Goal: Information Seeking & Learning: Check status

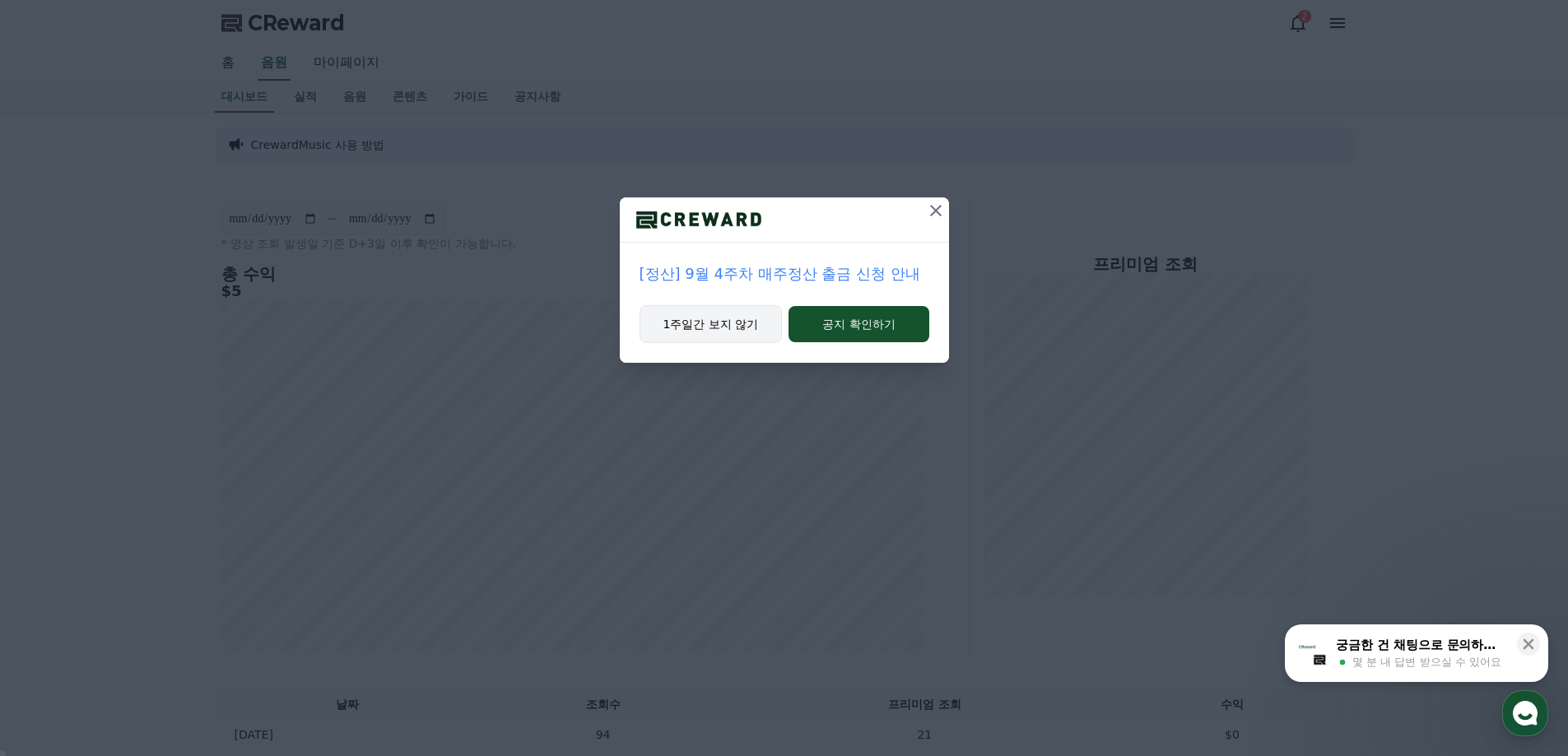
click at [729, 329] on button "1주일간 보지 않기" at bounding box center [710, 324] width 143 height 38
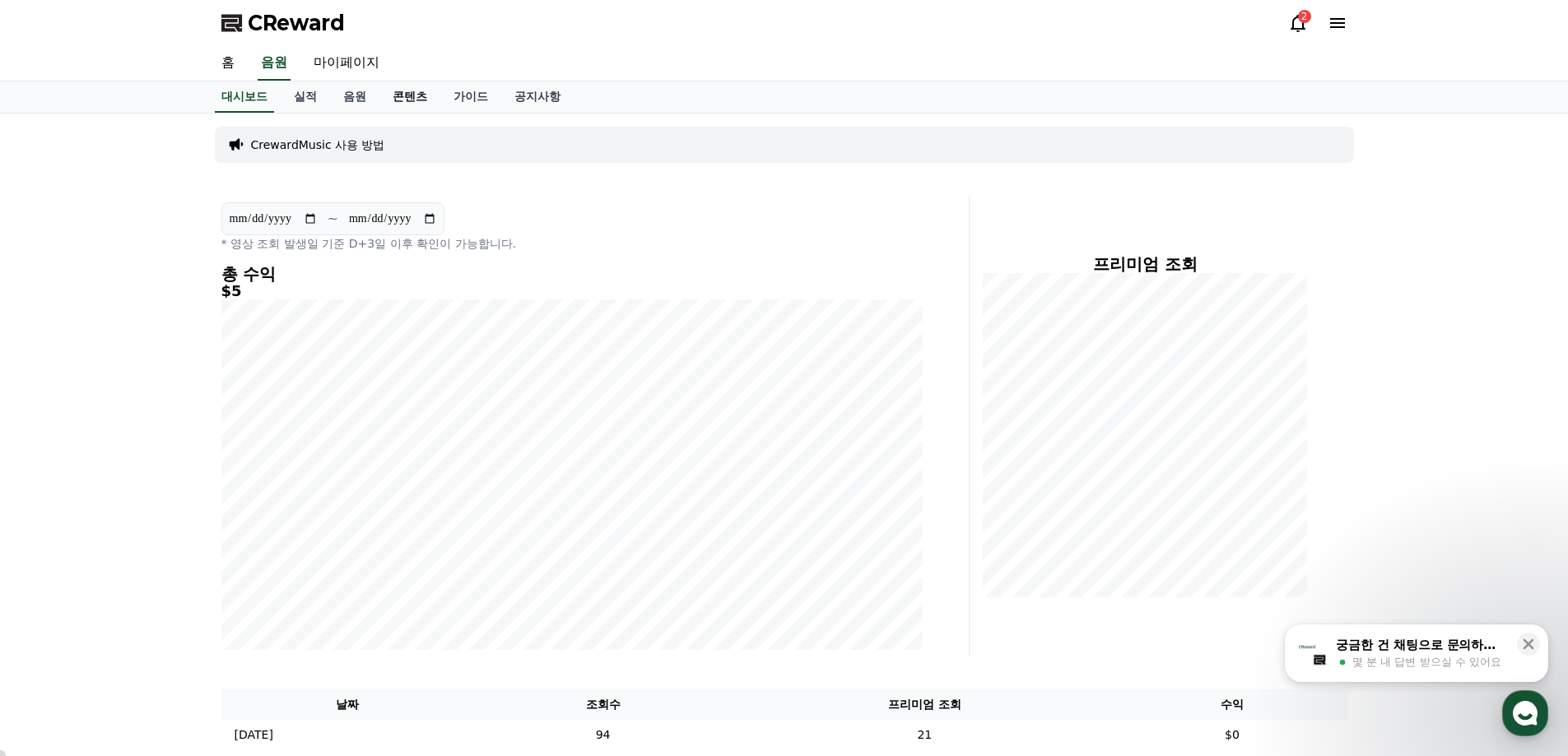
click at [416, 92] on link "콘텐츠" at bounding box center [410, 97] width 61 height 32
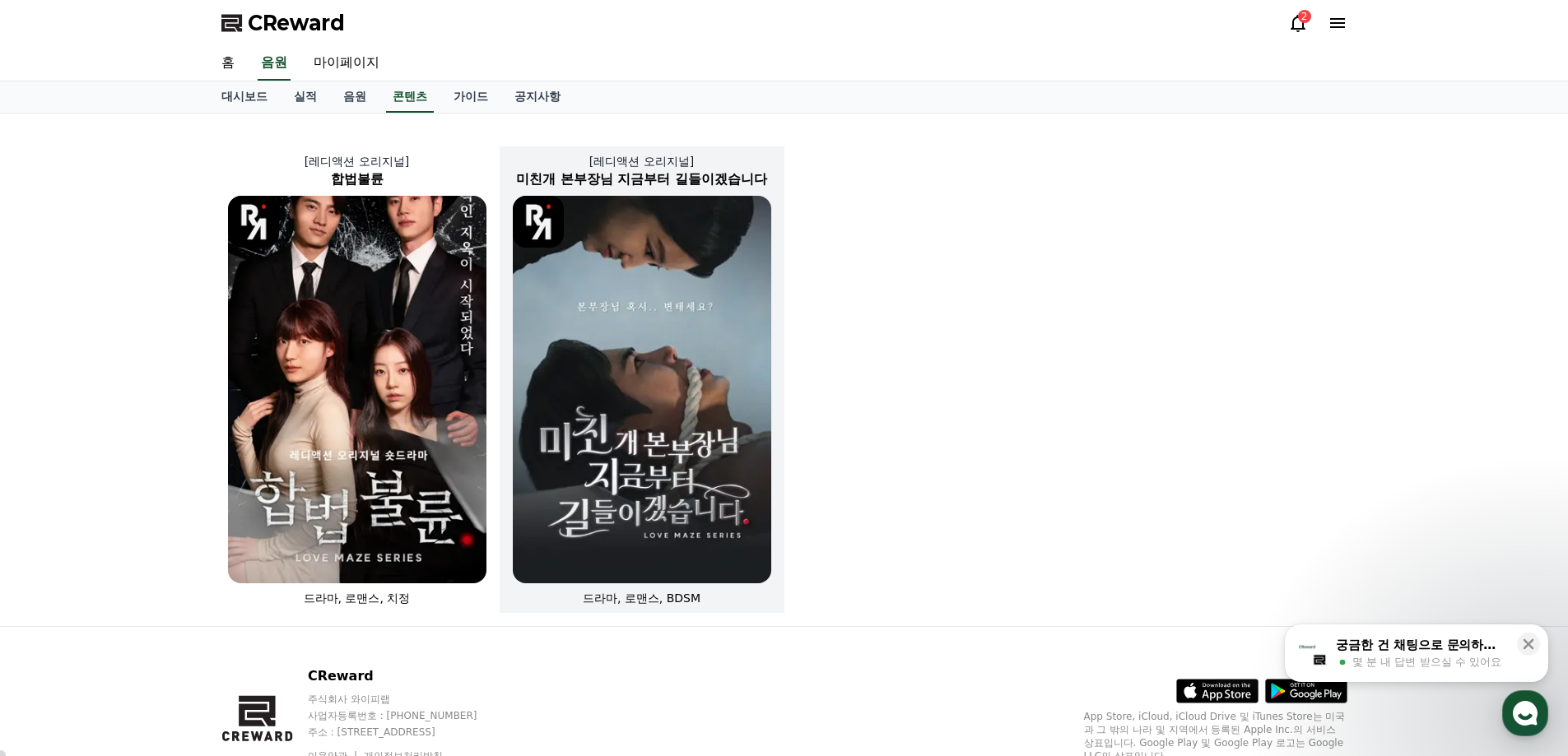
click at [611, 275] on img at bounding box center [641, 389] width 259 height 387
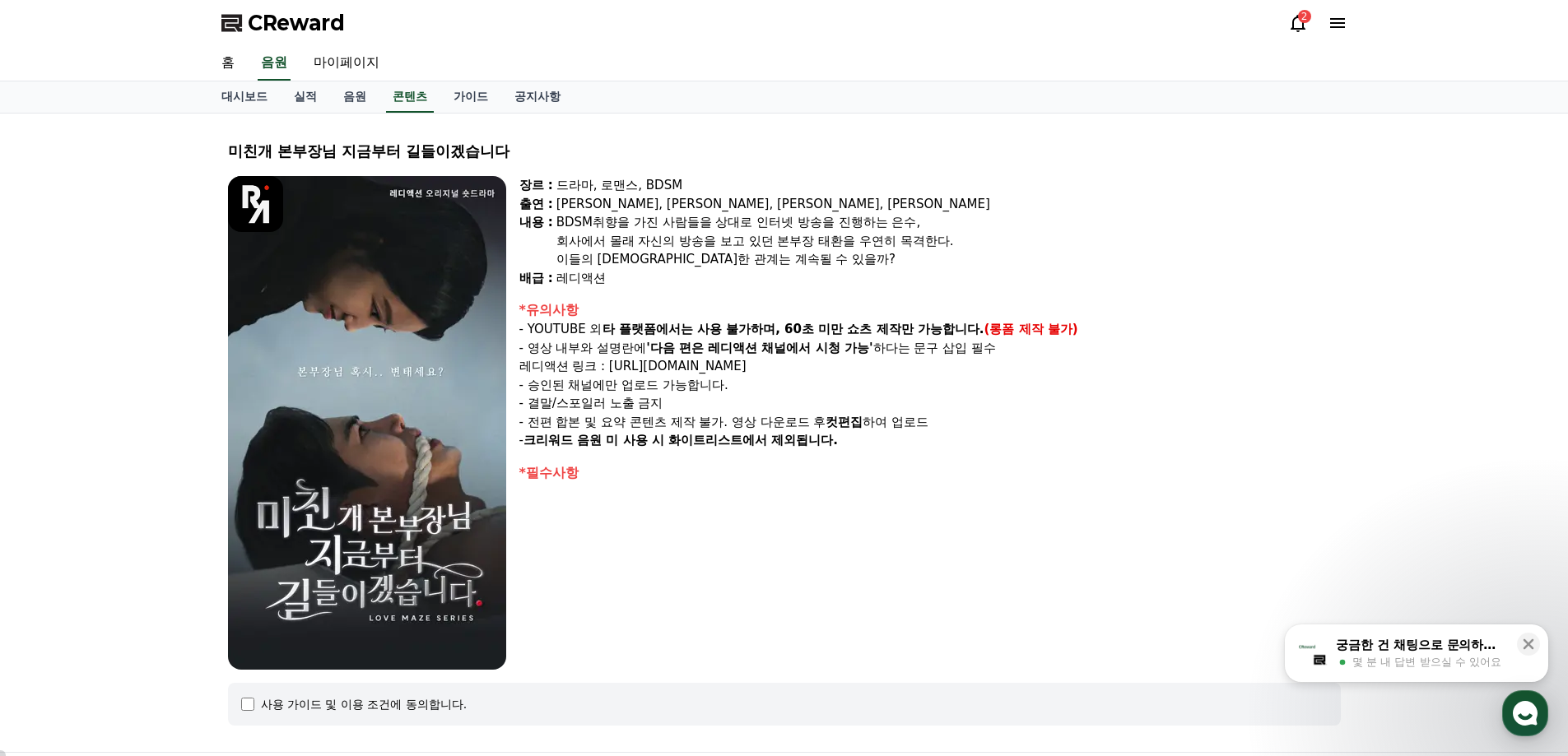
select select
click at [409, 94] on link "콘텐츠" at bounding box center [410, 97] width 48 height 32
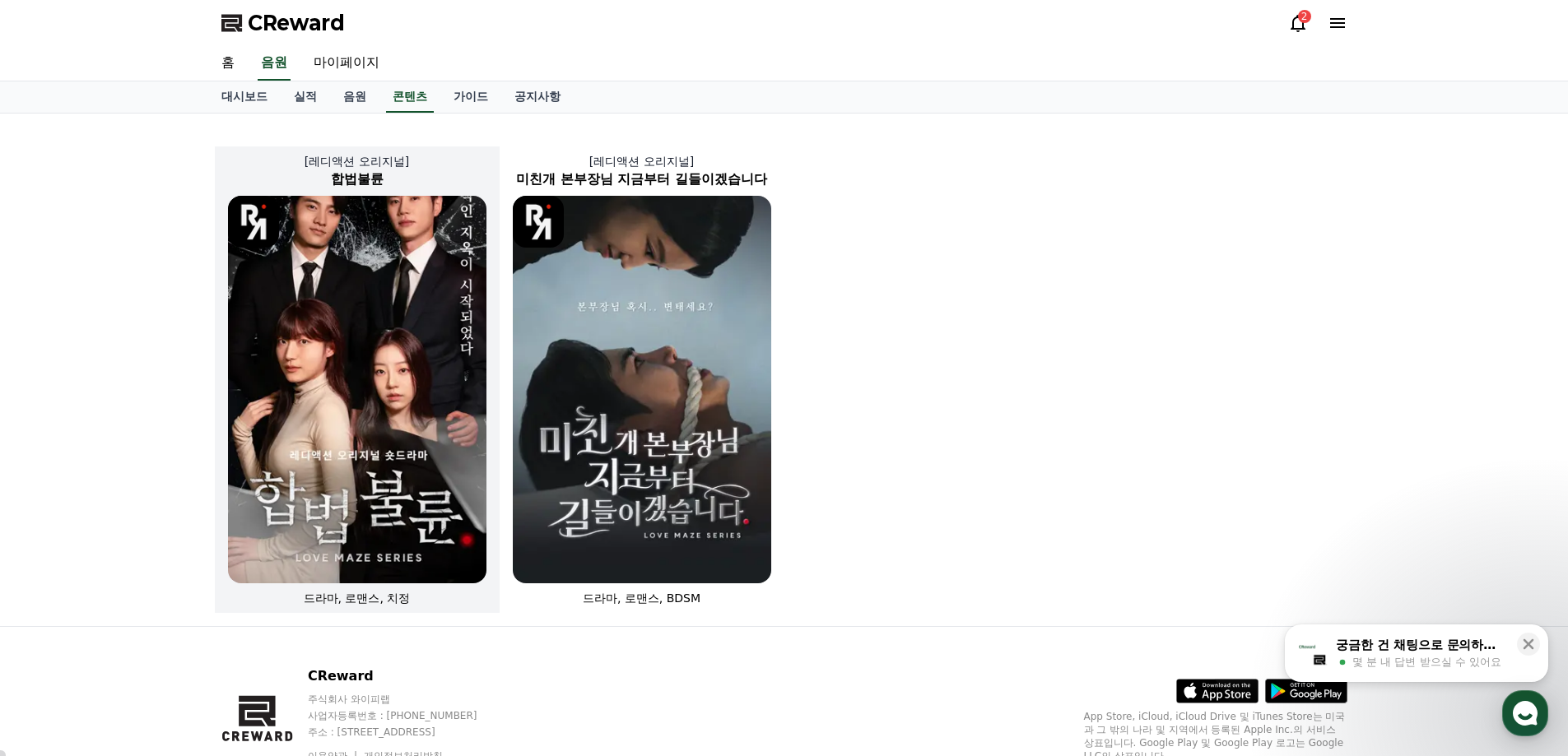
click at [363, 276] on img at bounding box center [357, 389] width 259 height 387
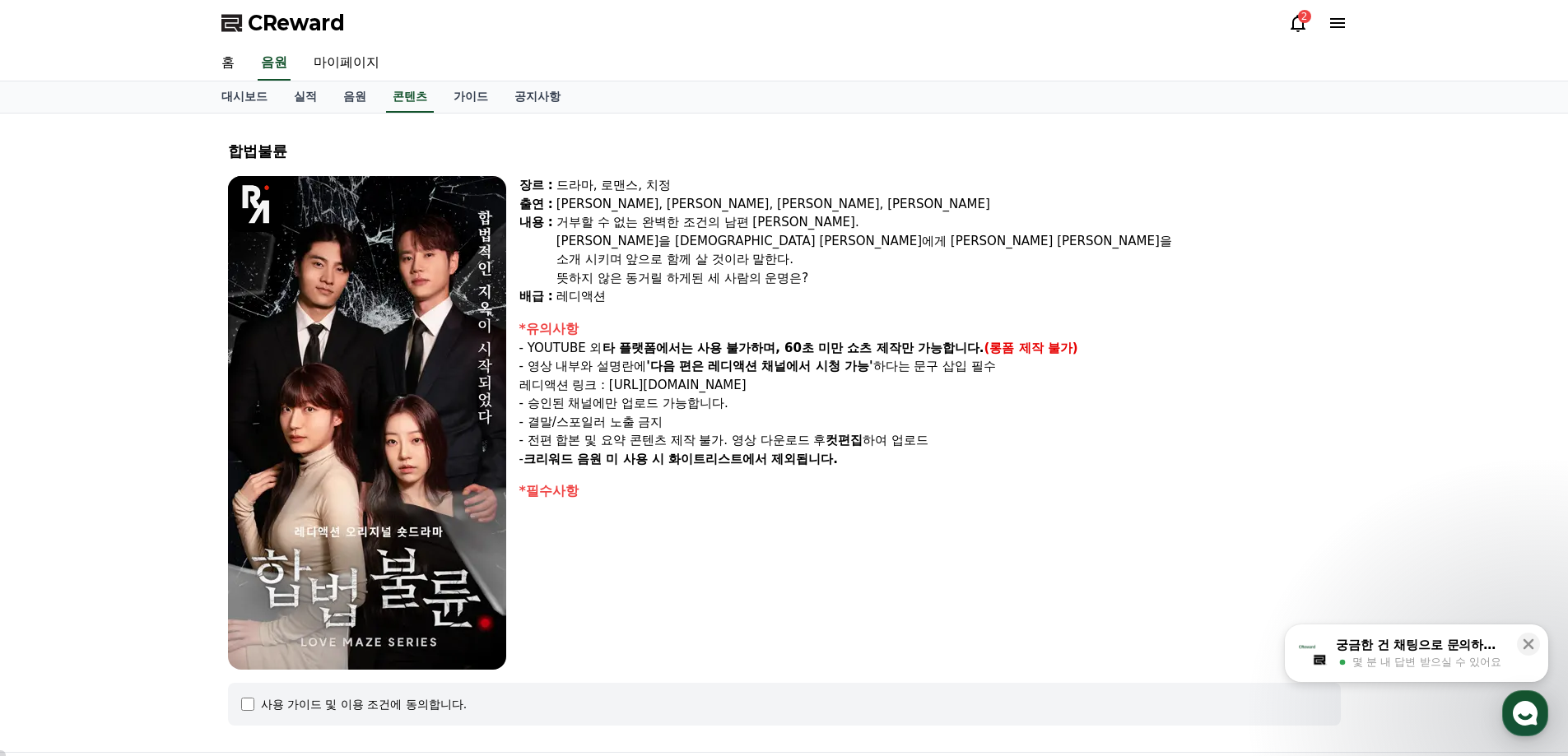
select select
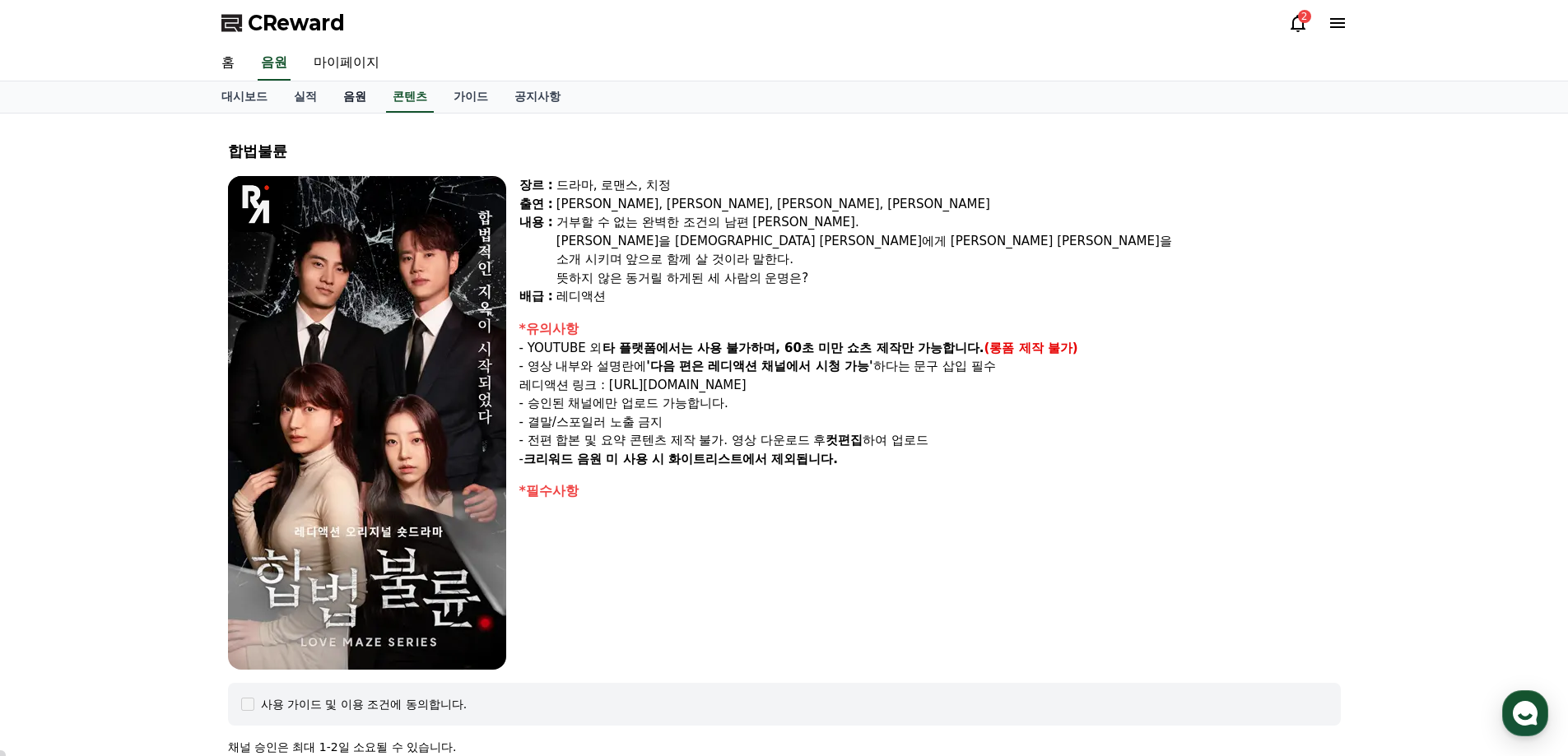
click at [357, 93] on link "음원" at bounding box center [355, 97] width 49 height 32
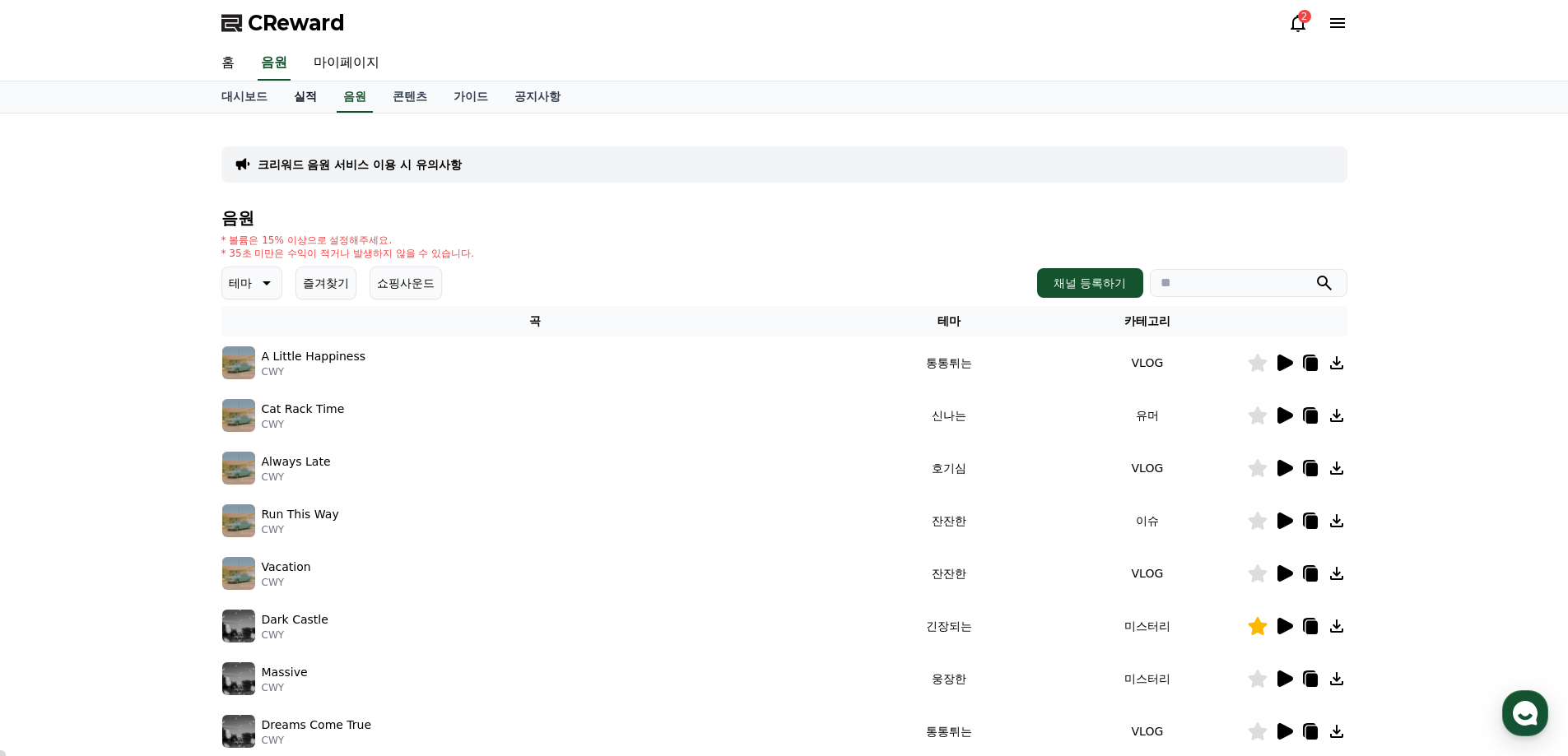
click at [310, 96] on link "실적" at bounding box center [305, 97] width 49 height 32
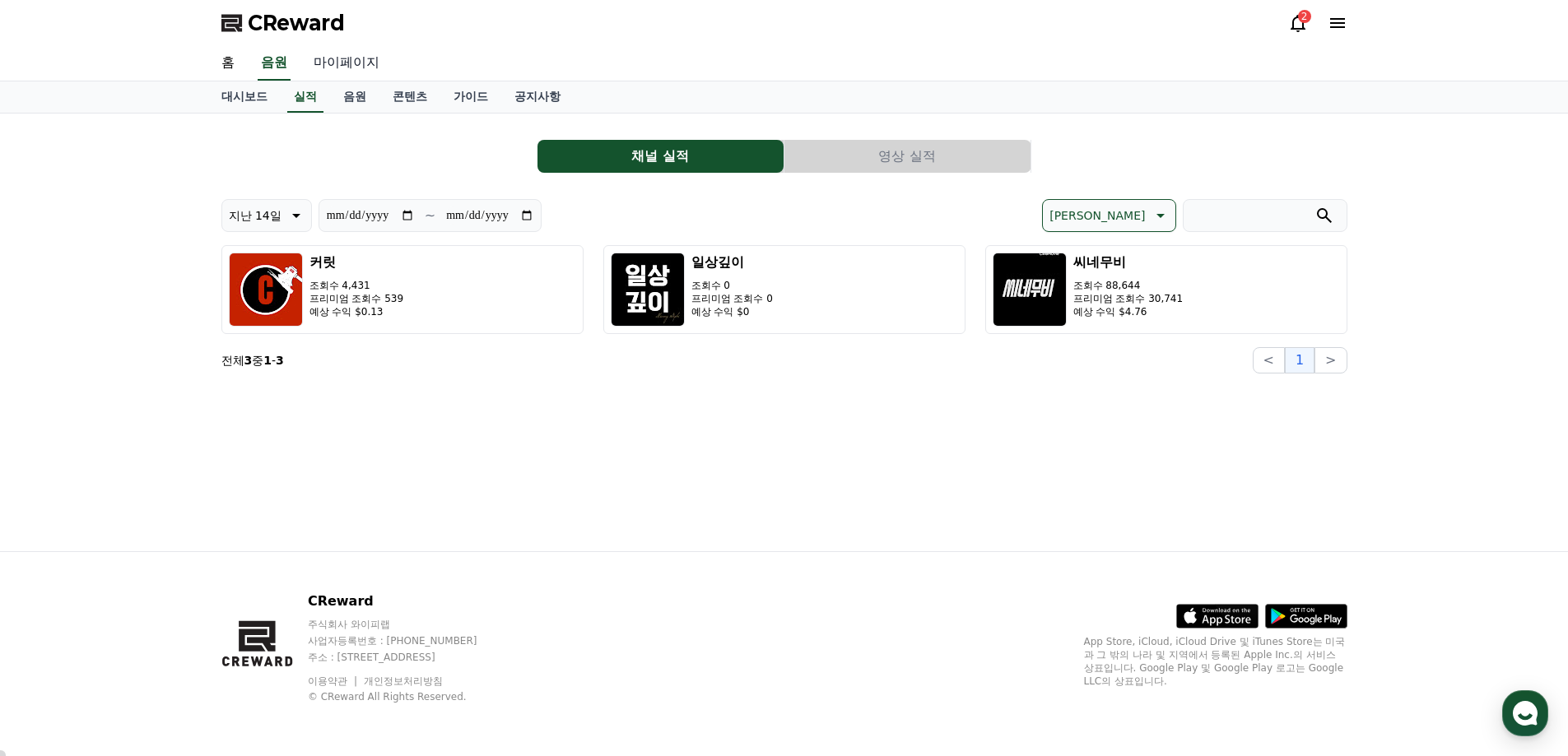
click at [337, 59] on link "마이페이지" at bounding box center [346, 63] width 92 height 35
select select "**********"
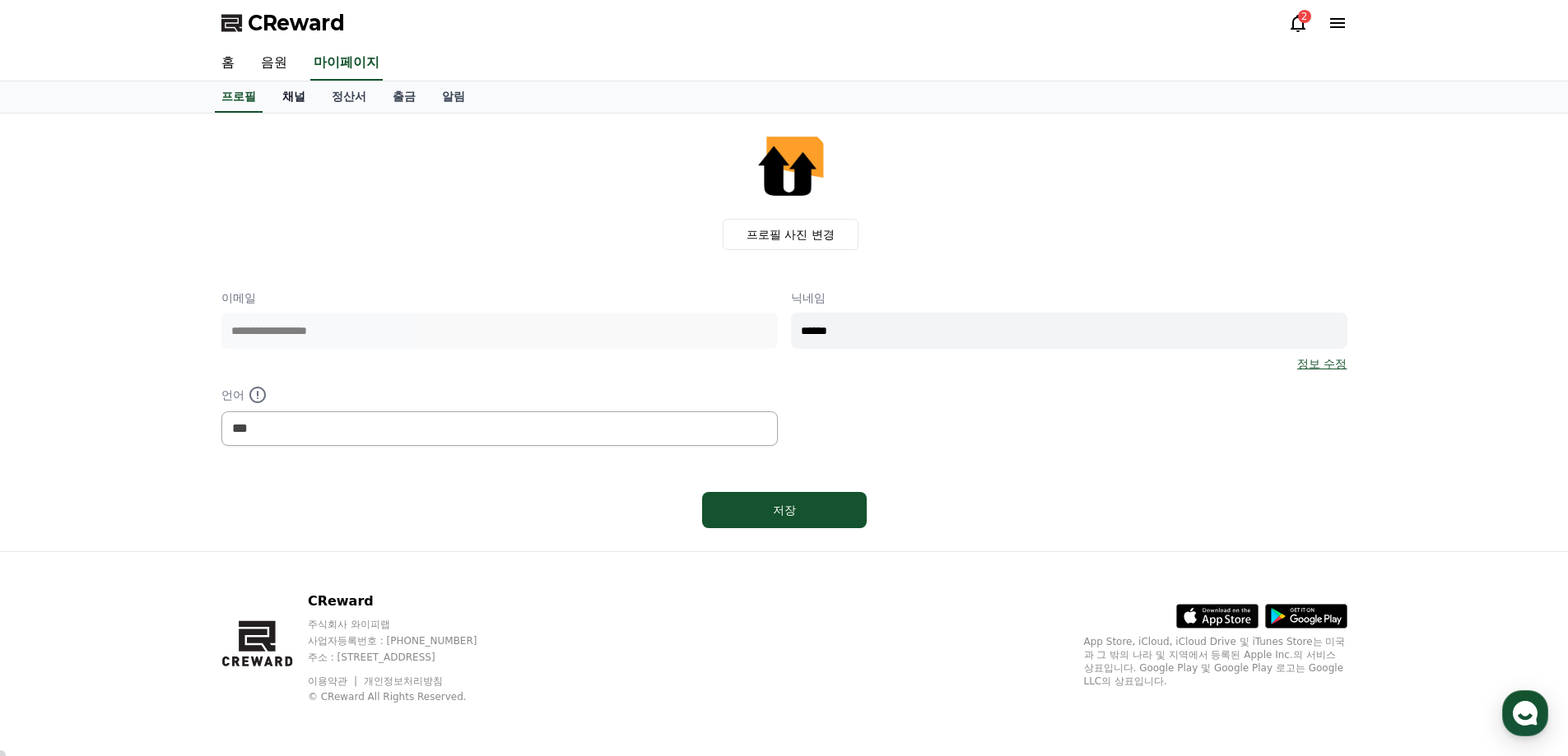
click at [298, 96] on link "채널" at bounding box center [293, 97] width 49 height 32
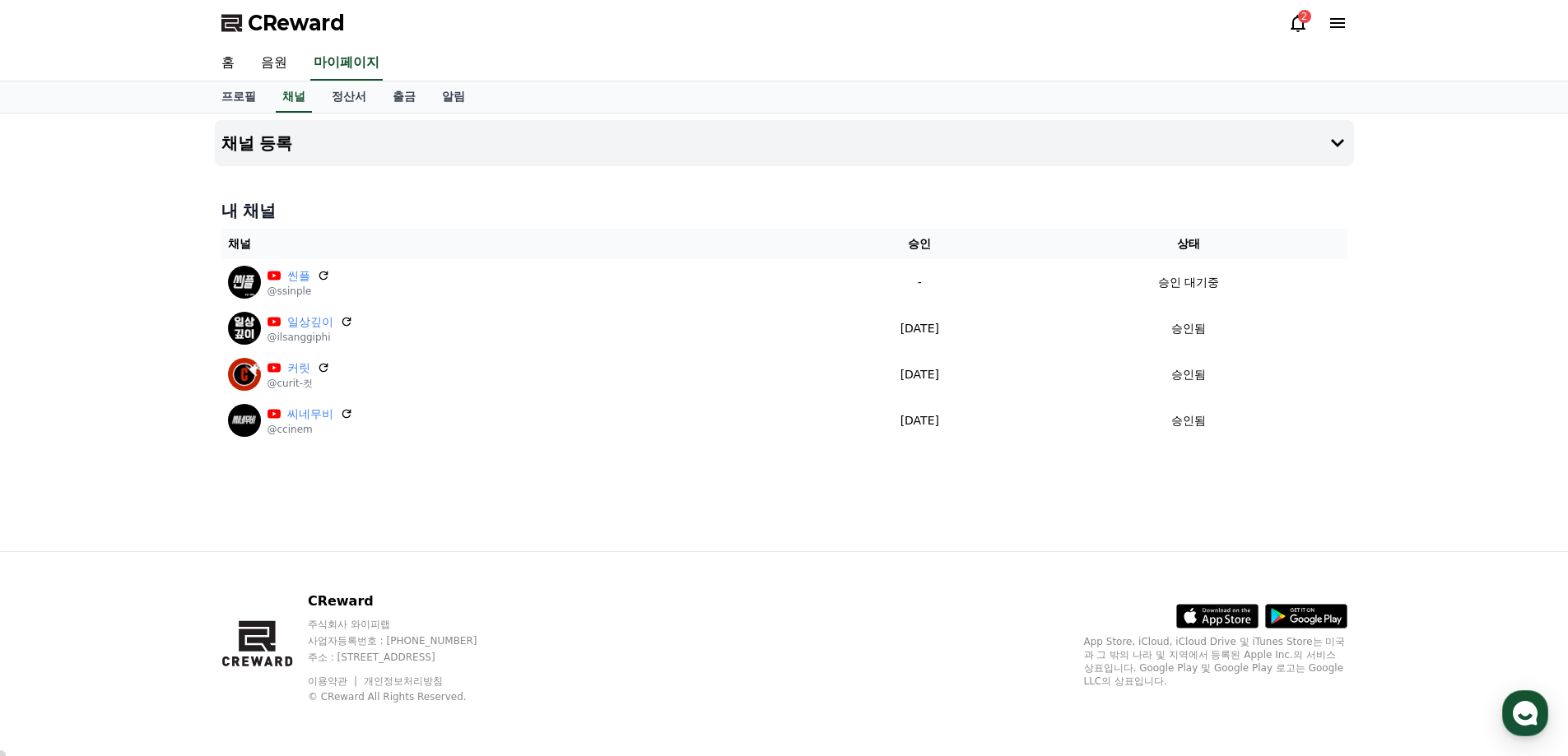
click at [1317, 19] on div "2" at bounding box center [1317, 22] width 59 height 20
click at [1293, 21] on icon at bounding box center [1298, 23] width 15 height 18
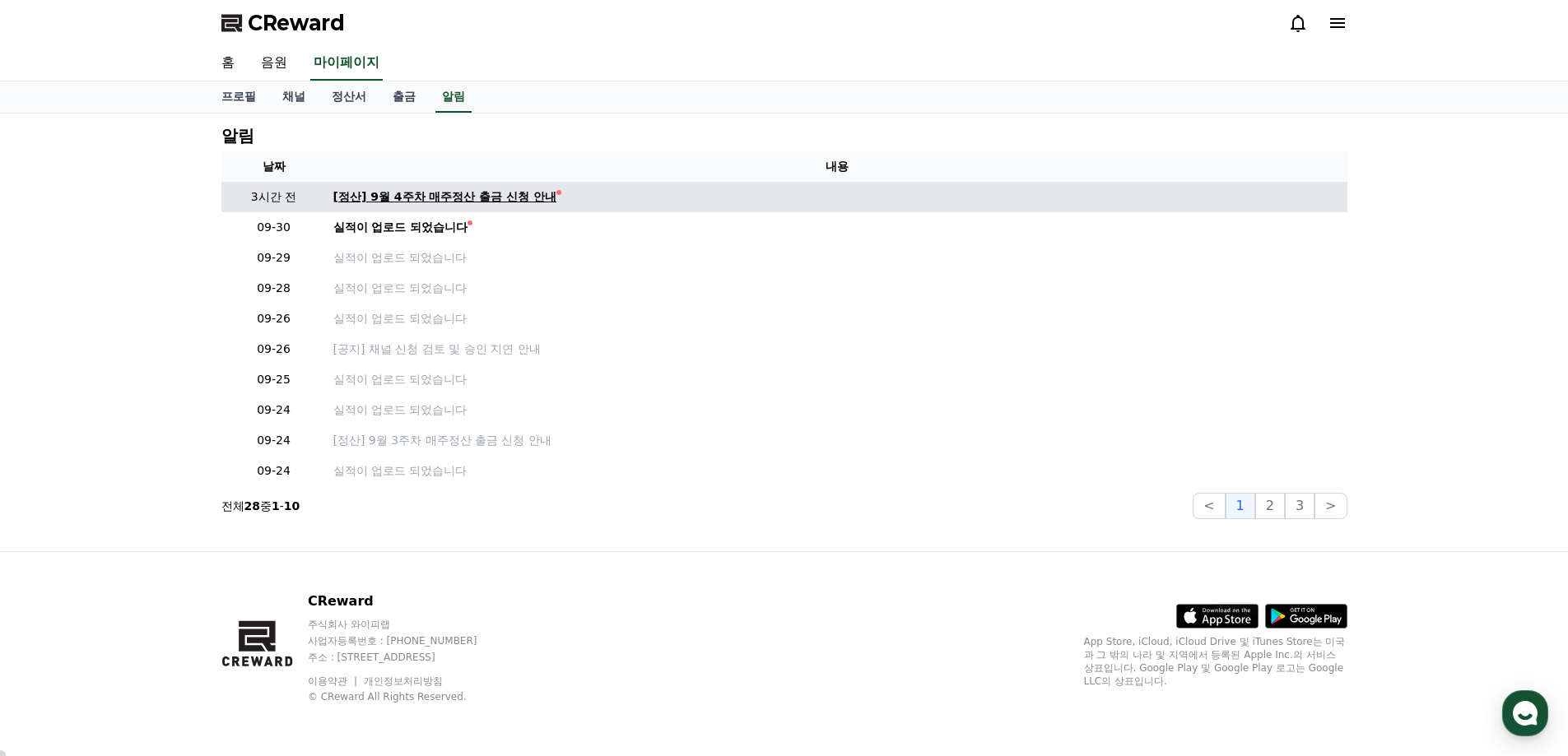
click at [520, 203] on div "[정산] 9월 4주차 매주정산 출금 신청 안내" at bounding box center [445, 197] width 224 height 18
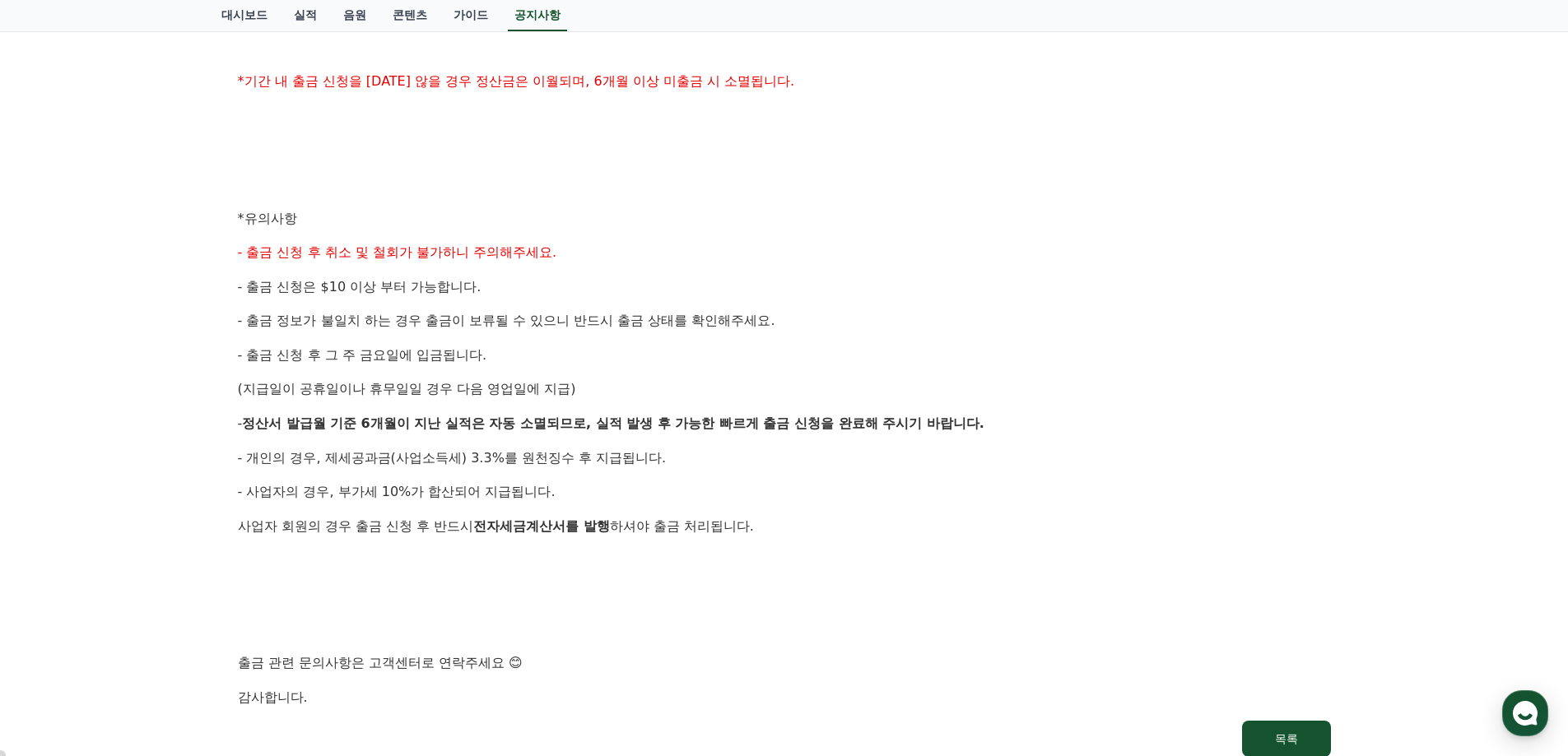
scroll to position [894, 0]
